Goal: Information Seeking & Learning: Learn about a topic

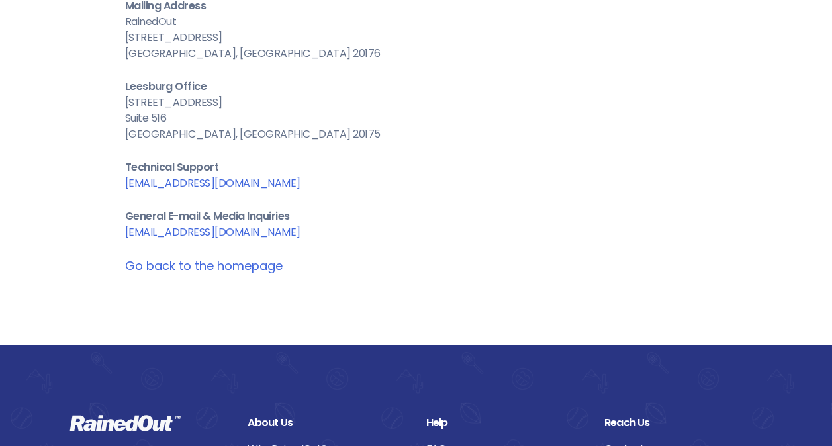
scroll to position [292, 0]
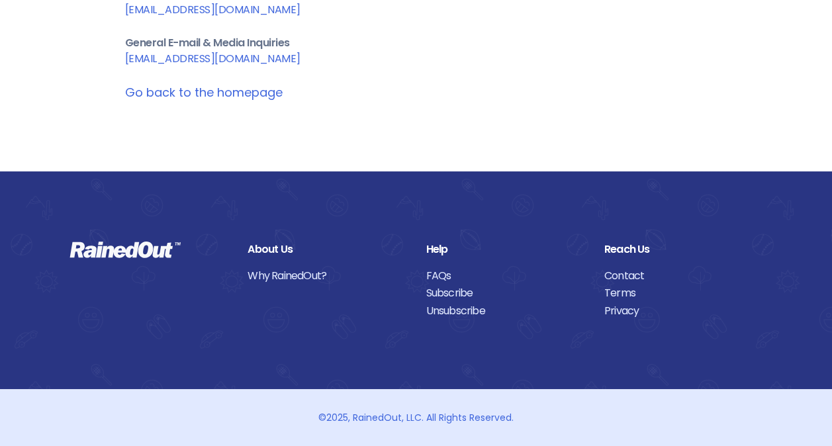
click at [624, 274] on link "Contact" at bounding box center [683, 275] width 158 height 17
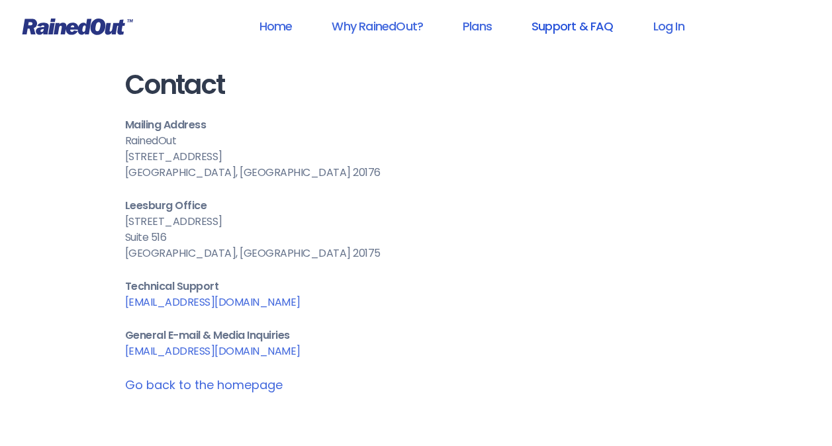
click at [588, 29] on link "Support & FAQ" at bounding box center [572, 26] width 116 height 30
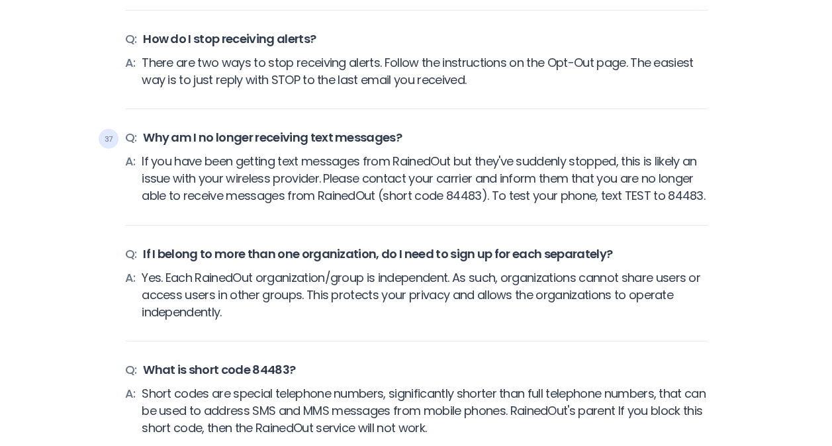
scroll to position [4234, 0]
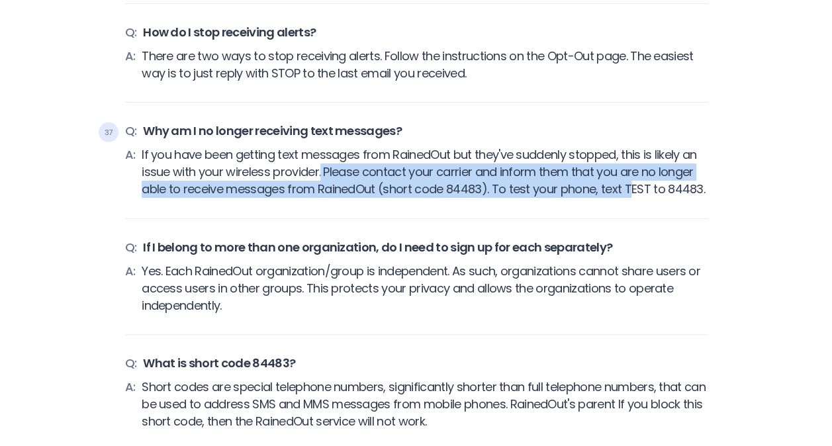
drag, startPoint x: 319, startPoint y: 179, endPoint x: 626, endPoint y: 218, distance: 309.5
click at [626, 218] on div "37 Q: Why am I no longer receiving text messages? A: If you have been getting t…" at bounding box center [416, 170] width 582 height 96
click at [397, 198] on span "If you have been getting text messages from RainedOut but they've suddenly stop…" at bounding box center [424, 172] width 565 height 52
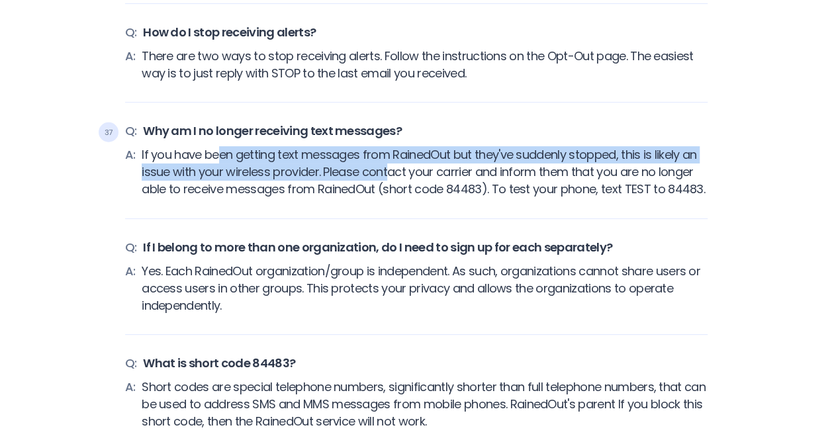
drag, startPoint x: 216, startPoint y: 166, endPoint x: 388, endPoint y: 179, distance: 172.5
click at [388, 179] on span "If you have been getting text messages from RainedOut but they've suddenly stop…" at bounding box center [424, 172] width 565 height 52
drag, startPoint x: 388, startPoint y: 179, endPoint x: 365, endPoint y: 189, distance: 25.2
click at [365, 188] on span "If you have been getting text messages from RainedOut but they've suddenly stop…" at bounding box center [424, 172] width 565 height 52
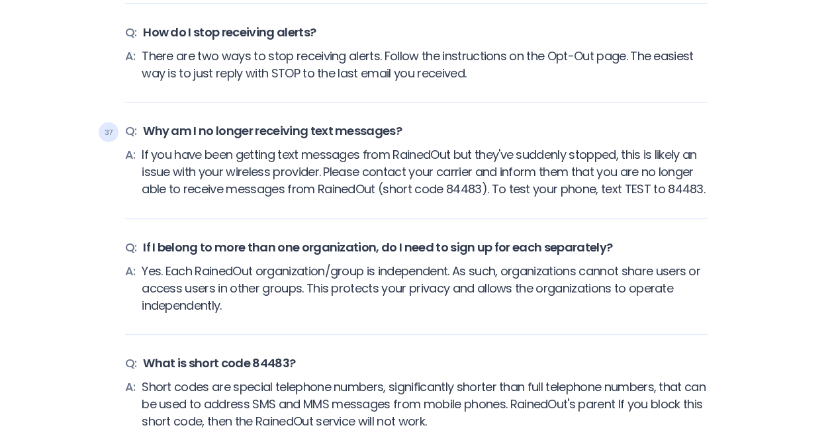
click at [277, 198] on span "If you have been getting text messages from RainedOut but they've suddenly stop…" at bounding box center [424, 172] width 565 height 52
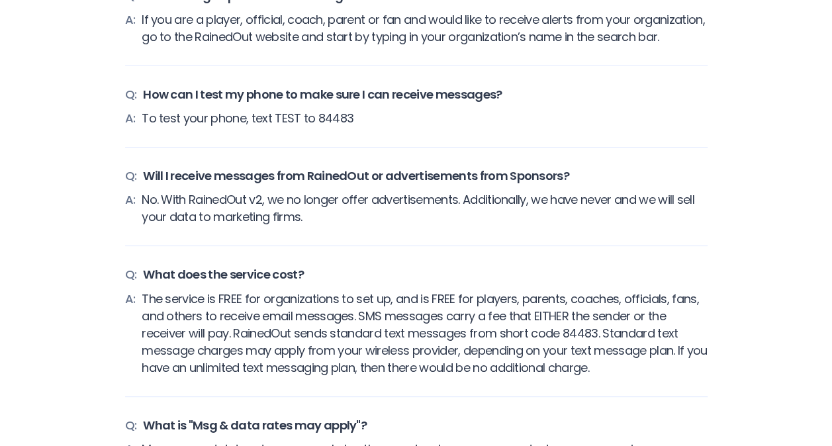
scroll to position [3572, 0]
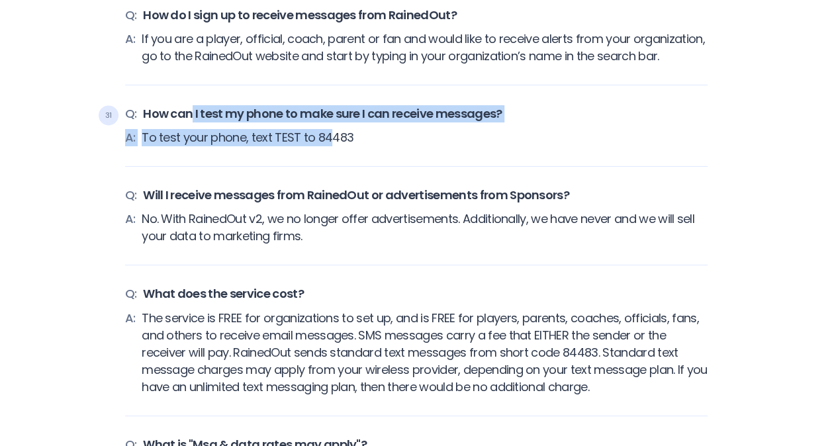
drag, startPoint x: 189, startPoint y: 132, endPoint x: 331, endPoint y: 146, distance: 142.2
click at [331, 146] on div "31 Q: How can I test my phone to make sure I can receive messages? A: To test y…" at bounding box center [416, 136] width 582 height 62
drag, startPoint x: 331, startPoint y: 146, endPoint x: 306, endPoint y: 155, distance: 26.8
click at [306, 146] on span "To test your phone, text TEST to 84483" at bounding box center [248, 137] width 212 height 17
click at [310, 159] on div "31 Q: How can I test my phone to make sure I can receive messages? A: To test y…" at bounding box center [416, 136] width 582 height 62
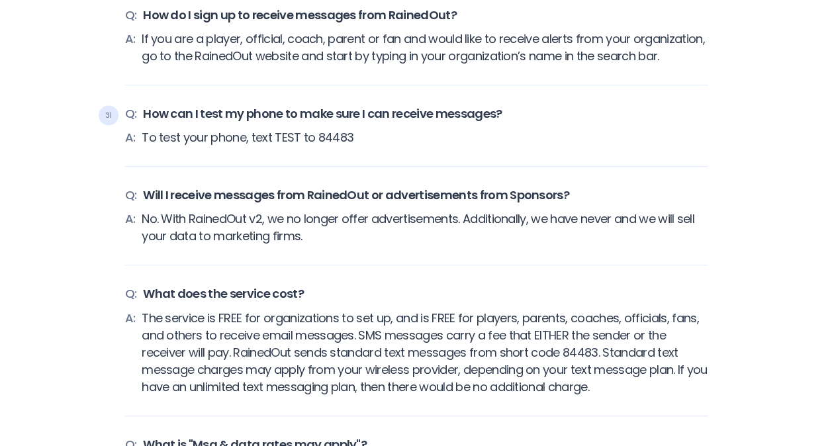
click at [366, 146] on div "A: To test your phone, text TEST to 84483" at bounding box center [416, 137] width 582 height 17
